Goal: Information Seeking & Learning: Understand process/instructions

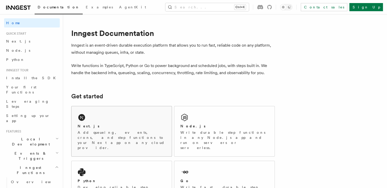
click at [128, 119] on div "Next.js Add queueing, events, crons, and step functions to your Next app on any…" at bounding box center [122, 131] width 100 height 50
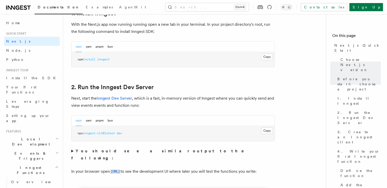
scroll to position [326, 0]
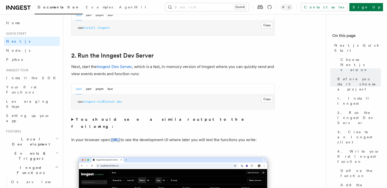
click at [264, 98] on button "Copy Copied" at bounding box center [267, 99] width 12 height 7
